Goal: Transaction & Acquisition: Purchase product/service

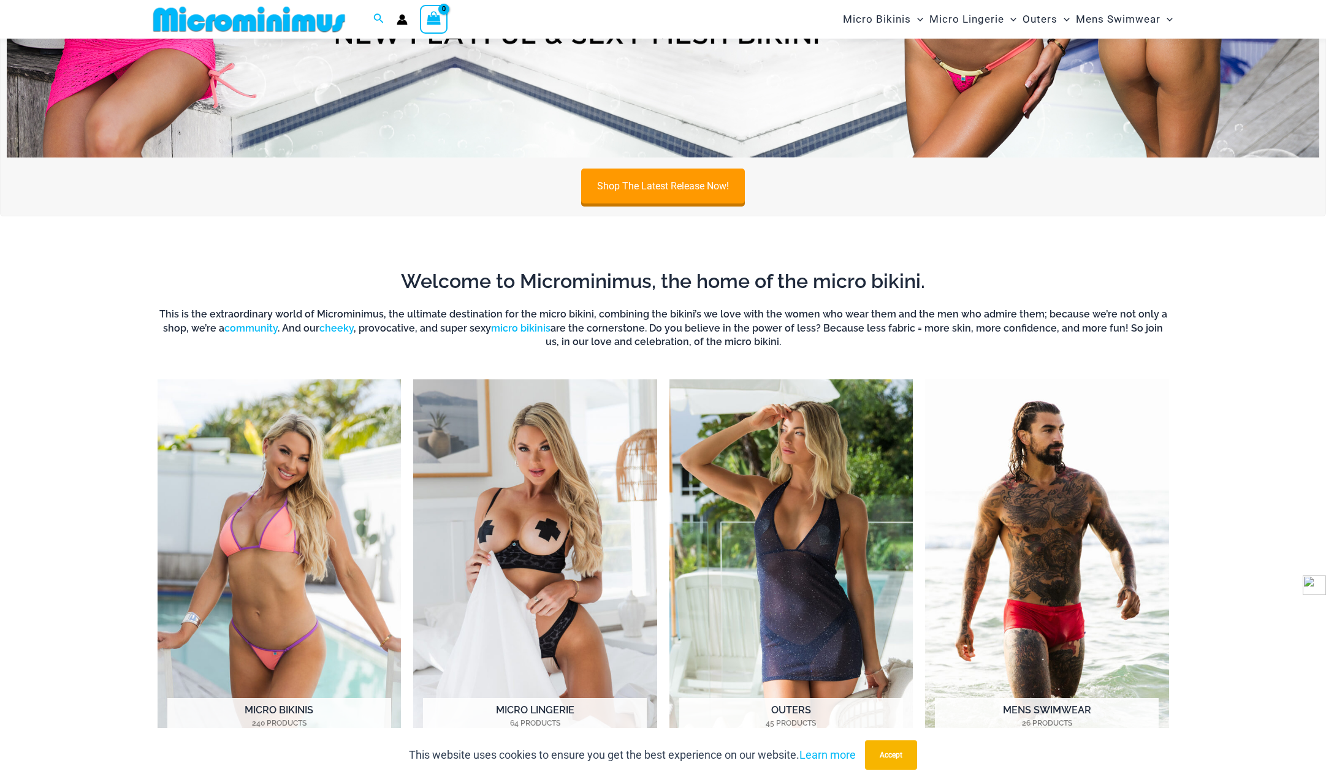
scroll to position [726, 0]
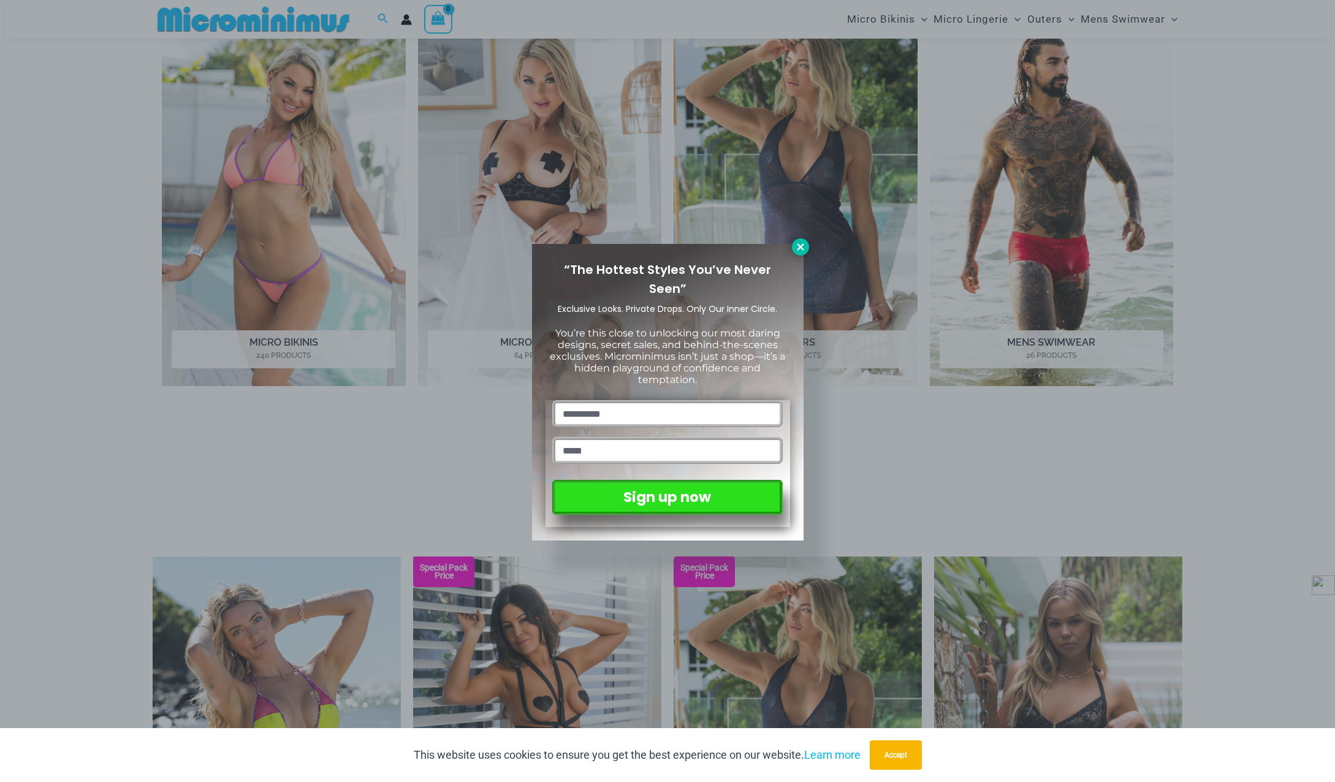
click at [802, 250] on icon at bounding box center [800, 246] width 11 height 11
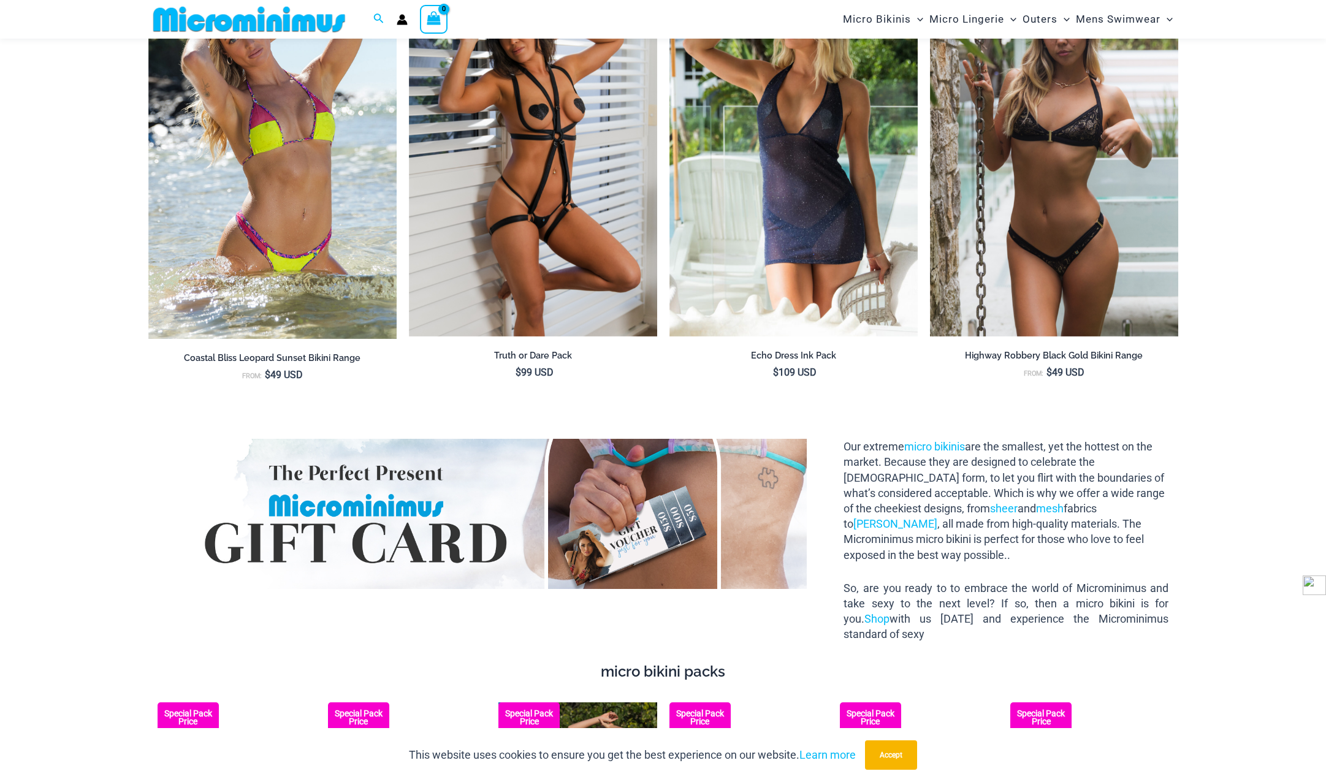
scroll to position [1583, 0]
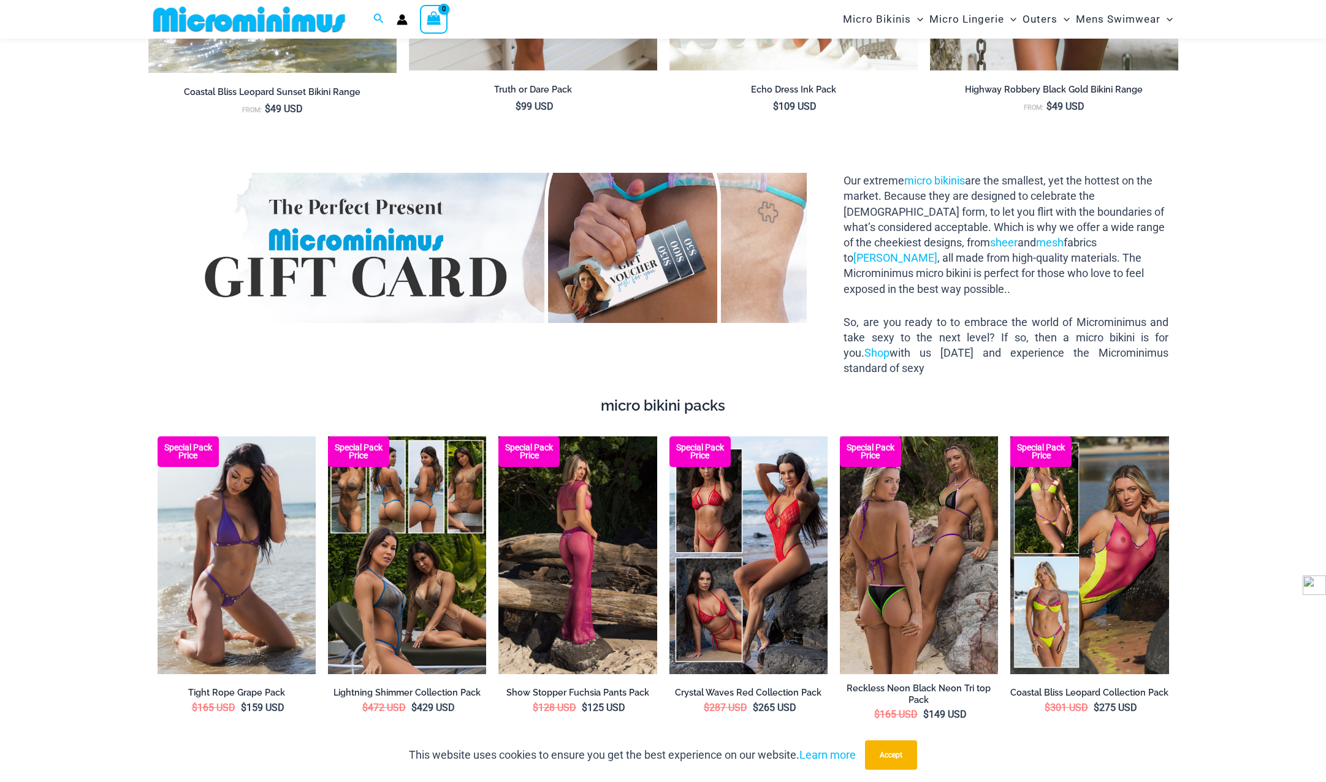
click at [592, 558] on img at bounding box center [577, 555] width 158 height 238
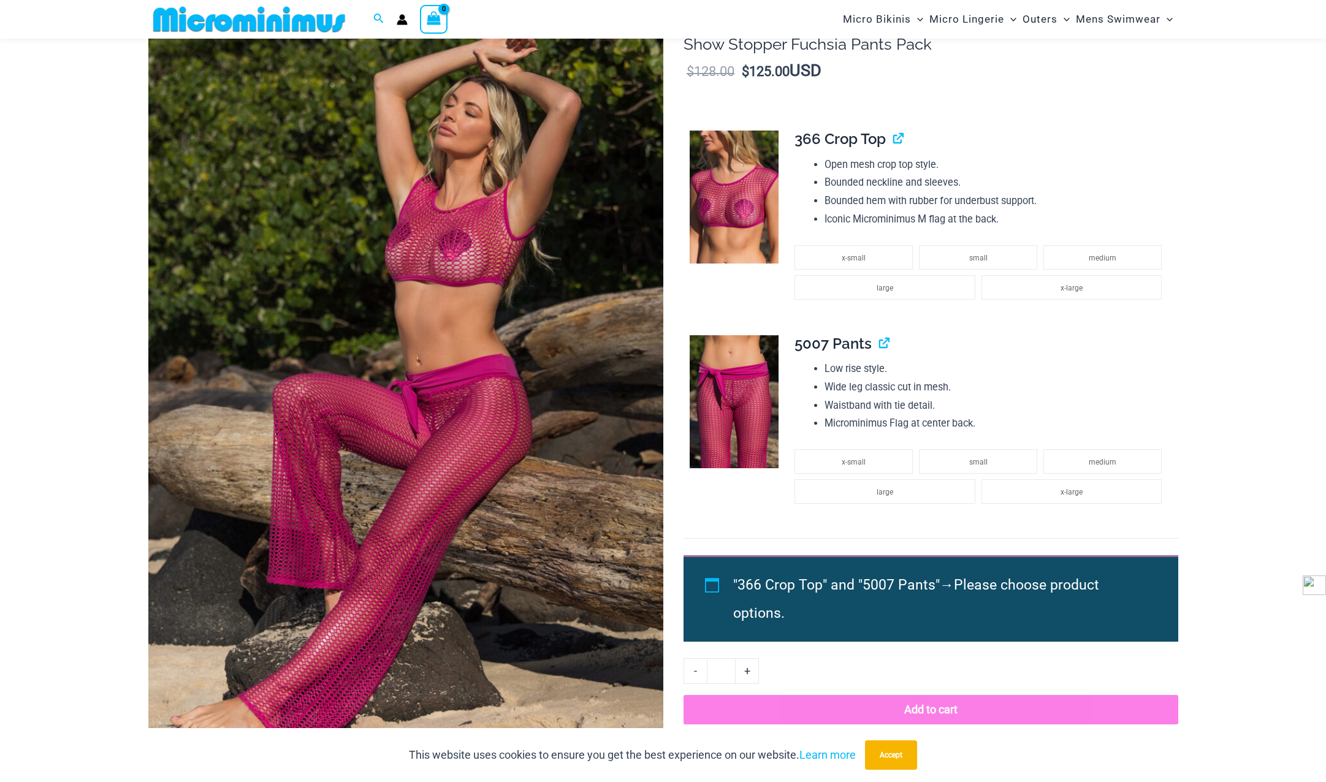
scroll to position [176, 0]
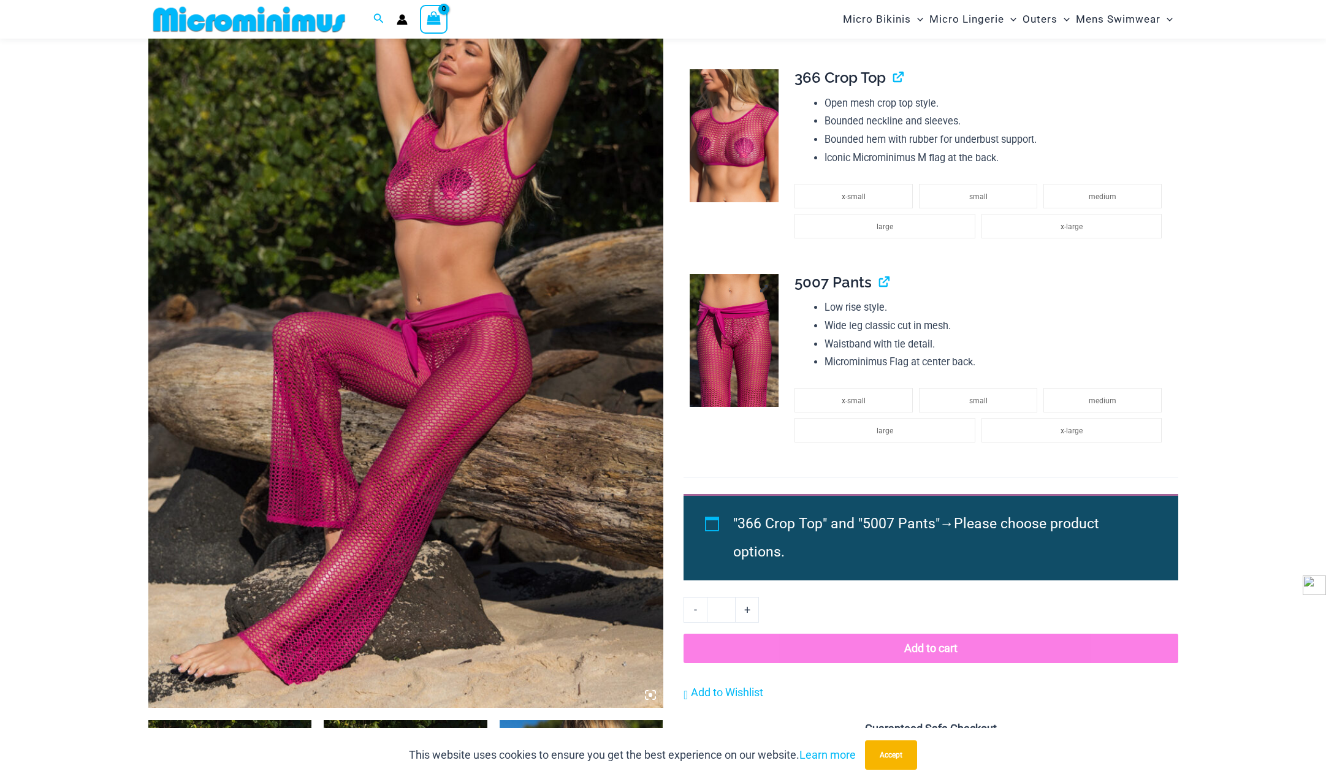
click at [732, 376] on img at bounding box center [733, 341] width 89 height 134
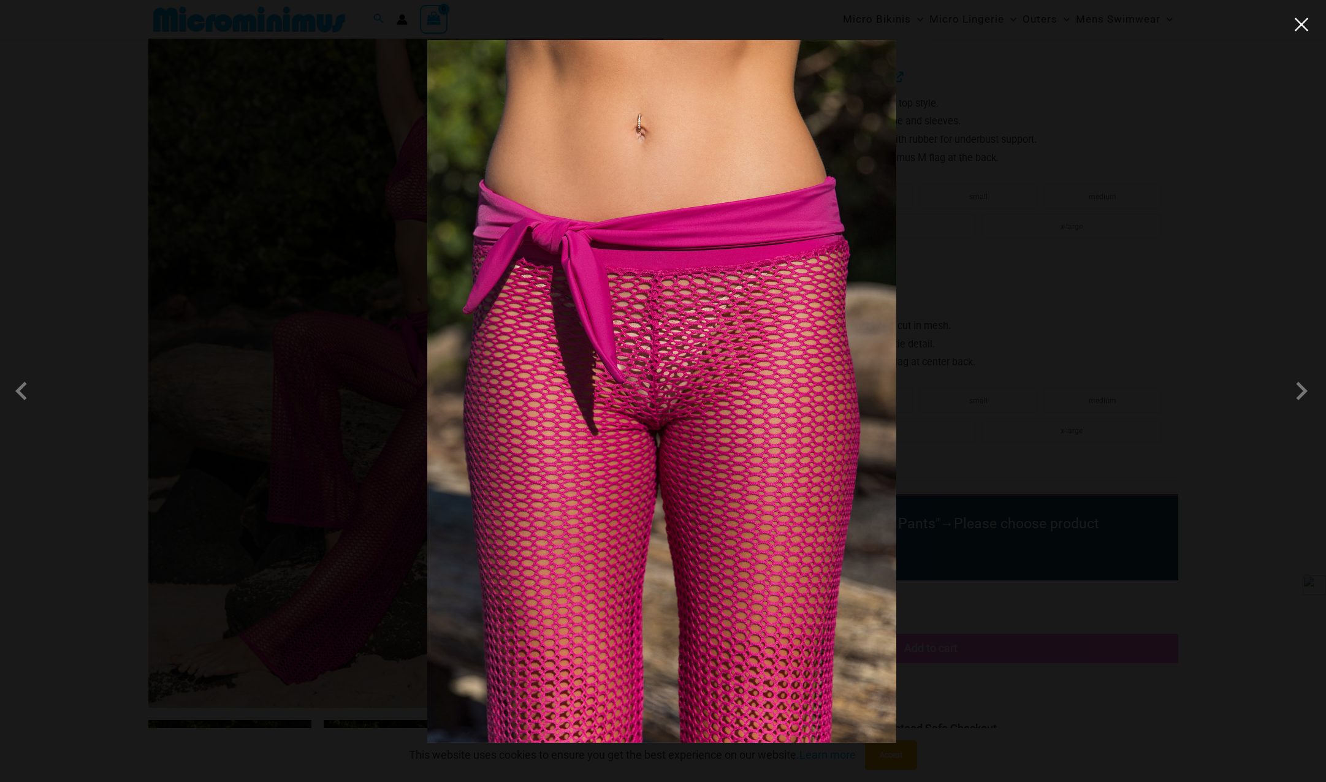
click at [1304, 28] on button "Close" at bounding box center [1301, 24] width 18 height 18
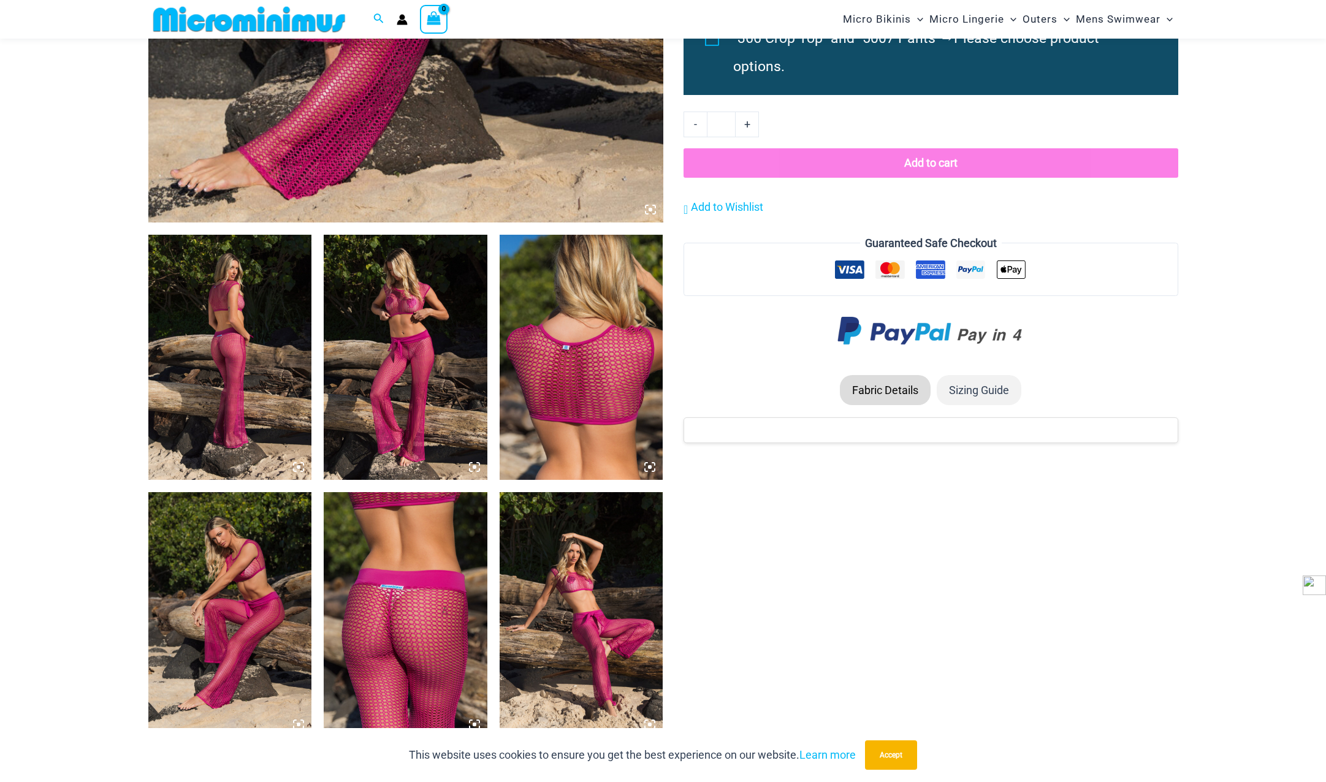
scroll to position [666, 0]
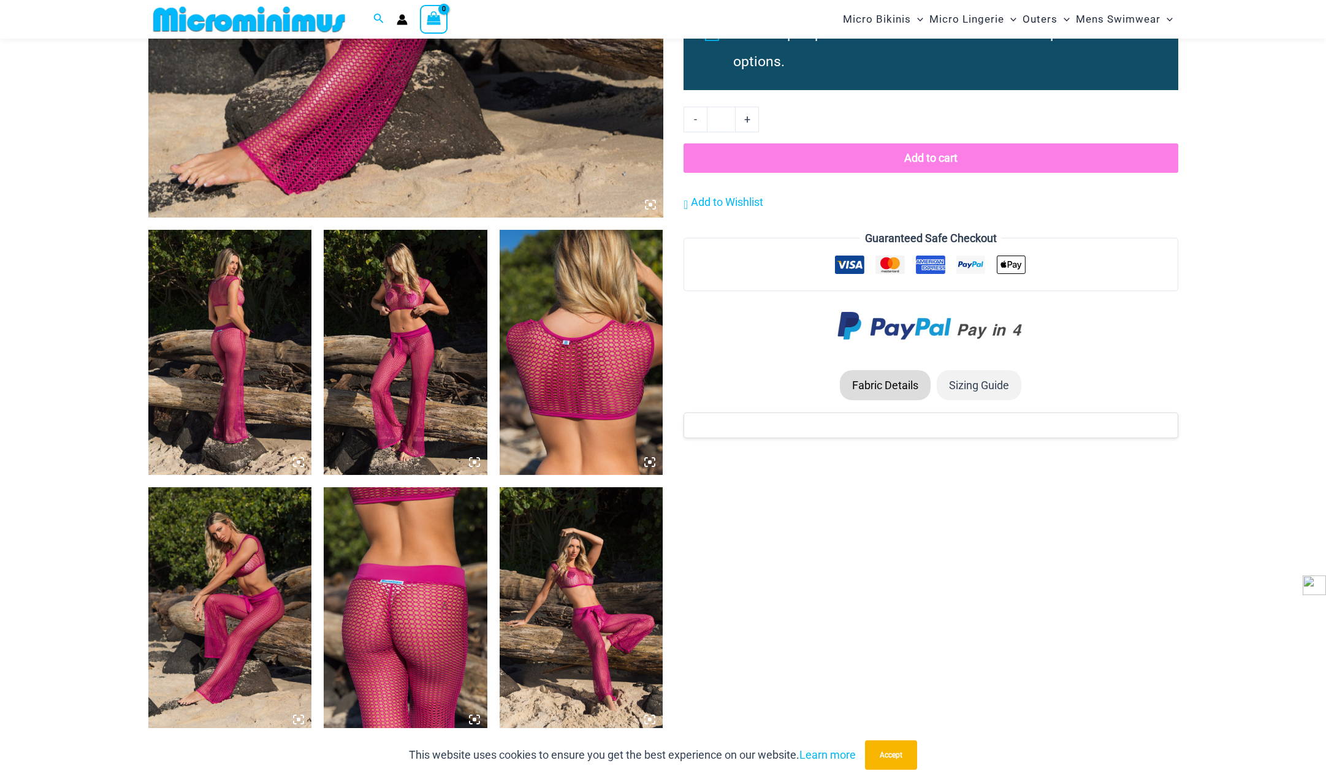
click at [232, 396] on img at bounding box center [230, 352] width 164 height 245
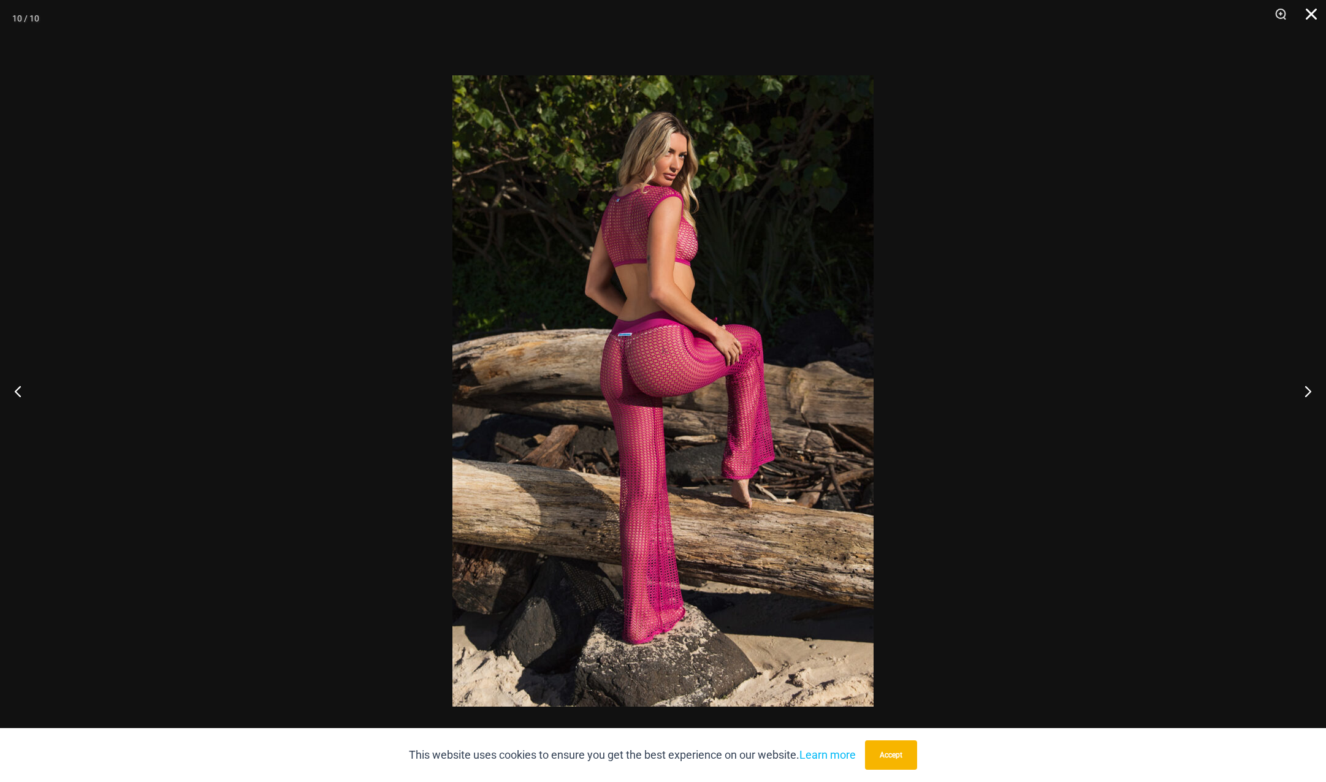
click at [1316, 10] on button "Close" at bounding box center [1306, 18] width 31 height 37
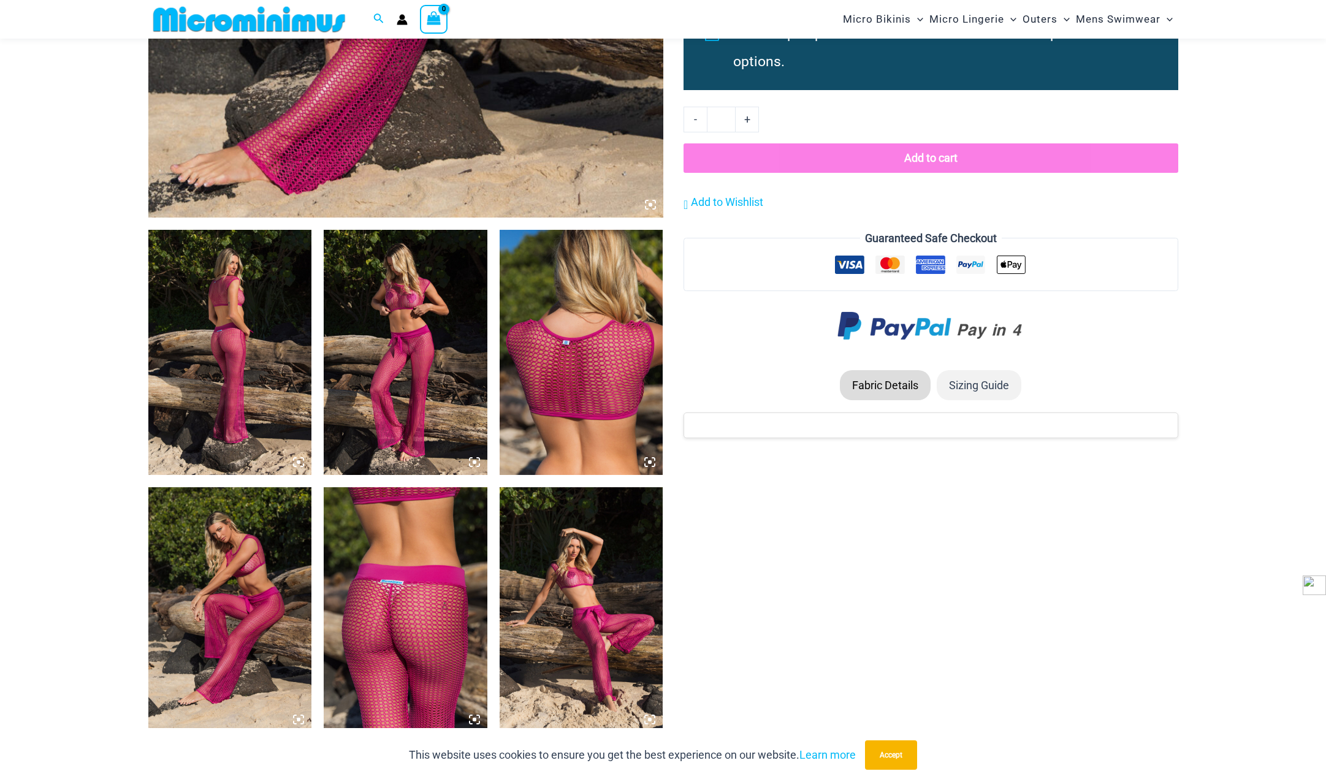
drag, startPoint x: 805, startPoint y: 552, endPoint x: 941, endPoint y: 529, distance: 137.3
